Goal: Information Seeking & Learning: Stay updated

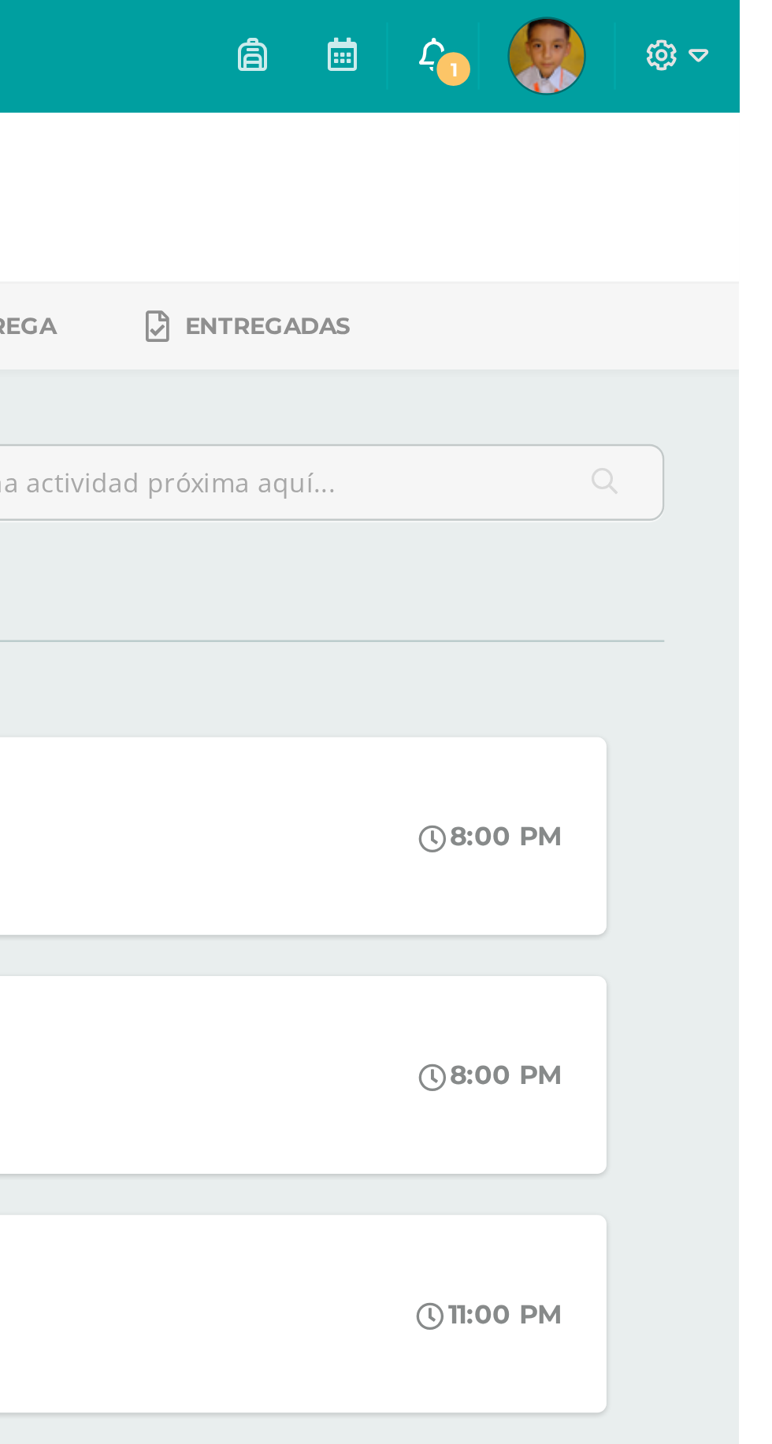
click at [660, 28] on span "1" at bounding box center [651, 28] width 17 height 17
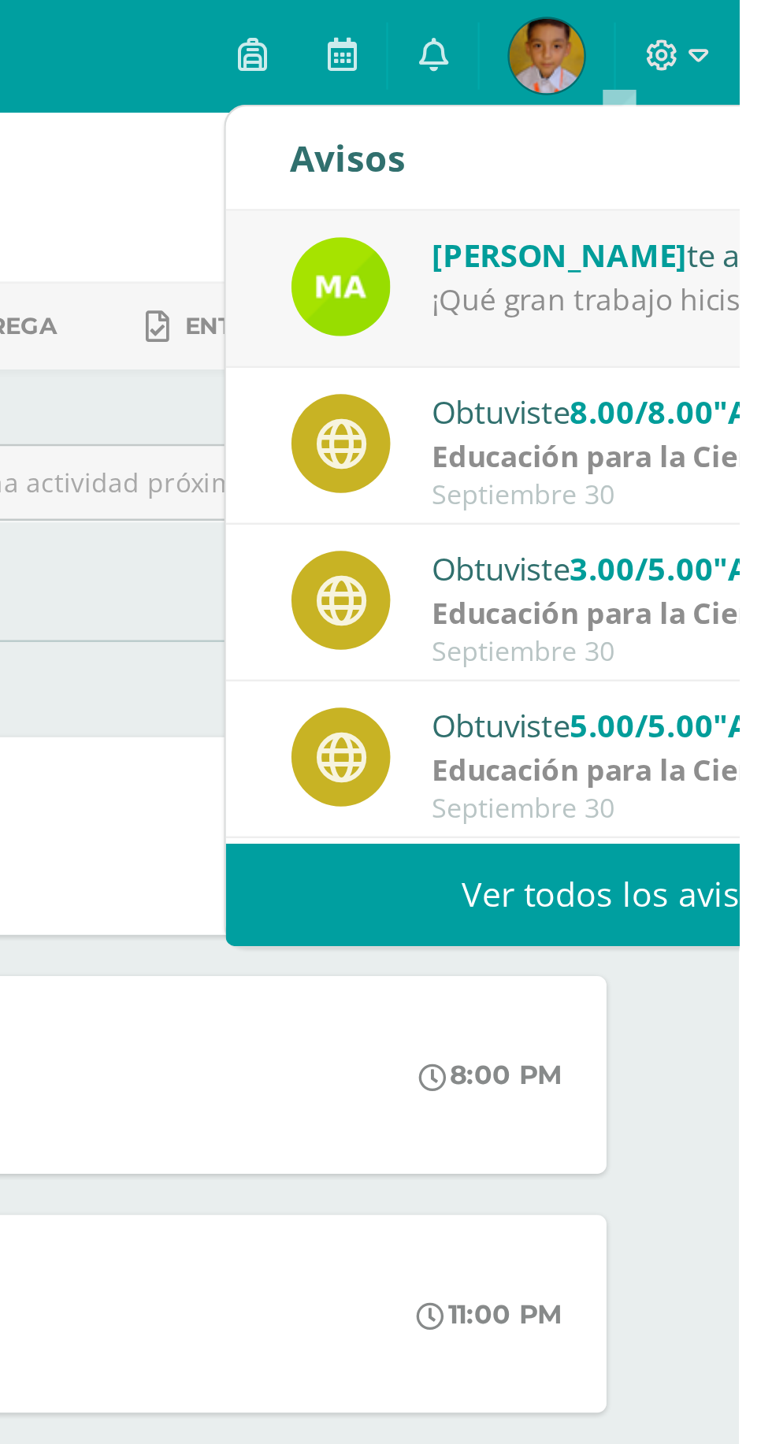
click at [741, 376] on link "Ver todos los avisos" at bounding box center [722, 377] width 333 height 43
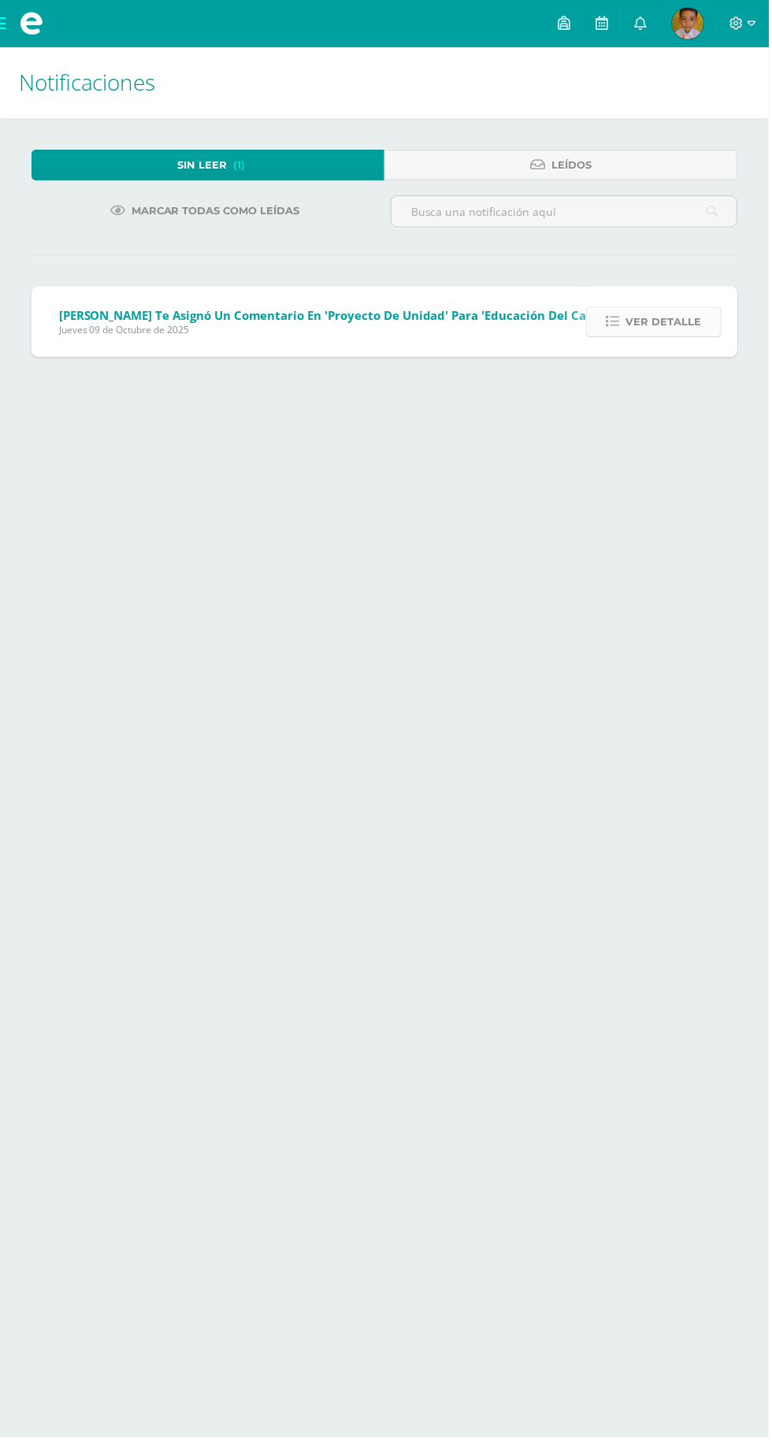
click at [695, 319] on span "Ver detalle" at bounding box center [667, 323] width 76 height 29
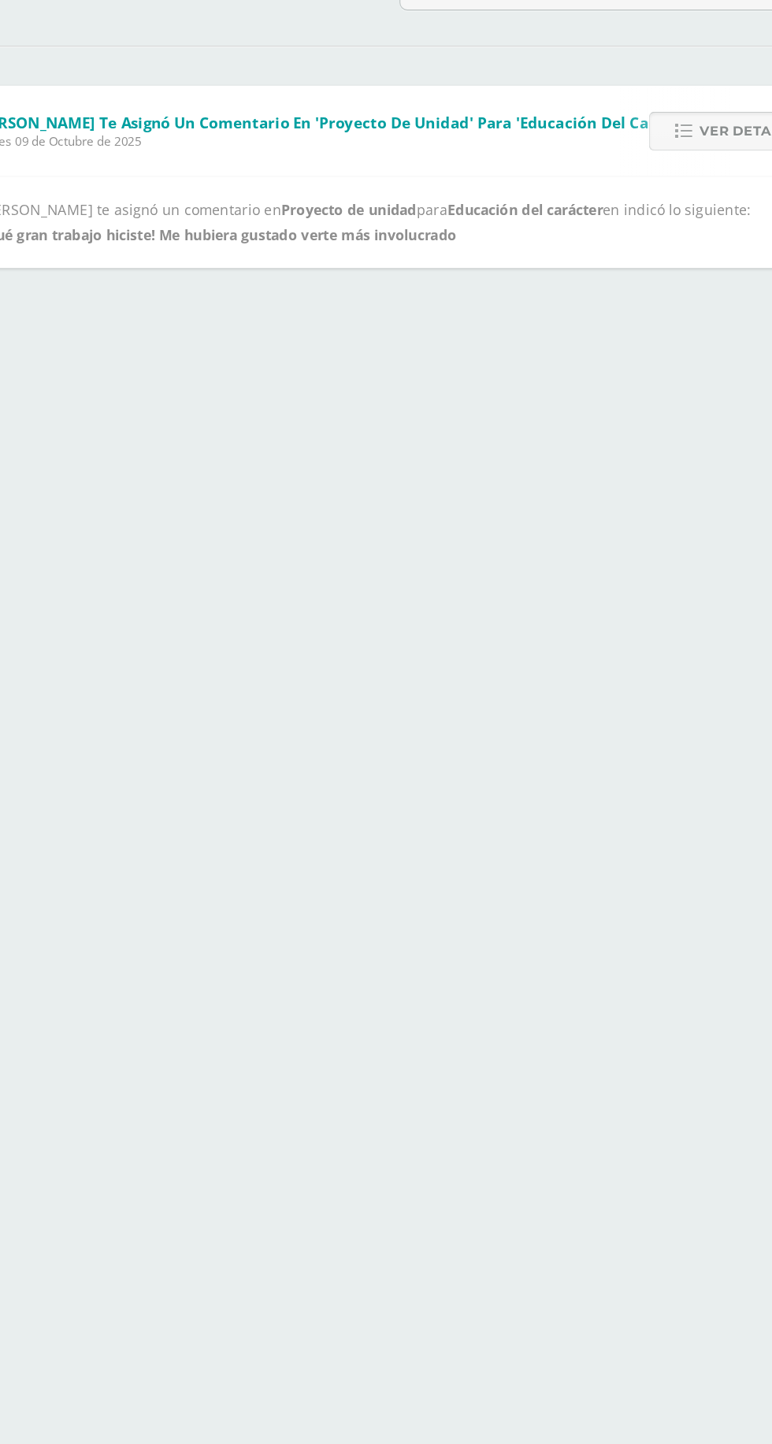
click at [647, 324] on span "Ver detalle" at bounding box center [667, 323] width 76 height 29
